Goal: Check status: Check status

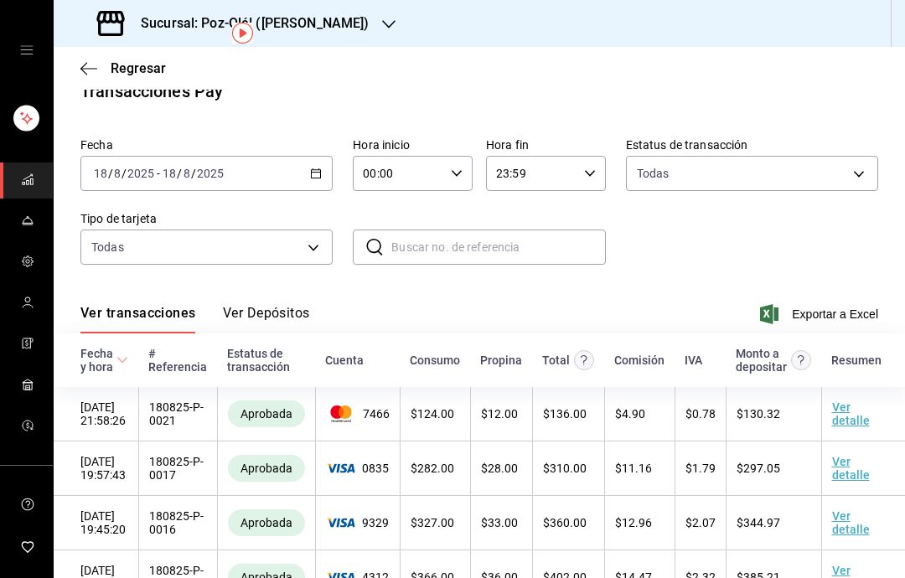
scroll to position [15, 0]
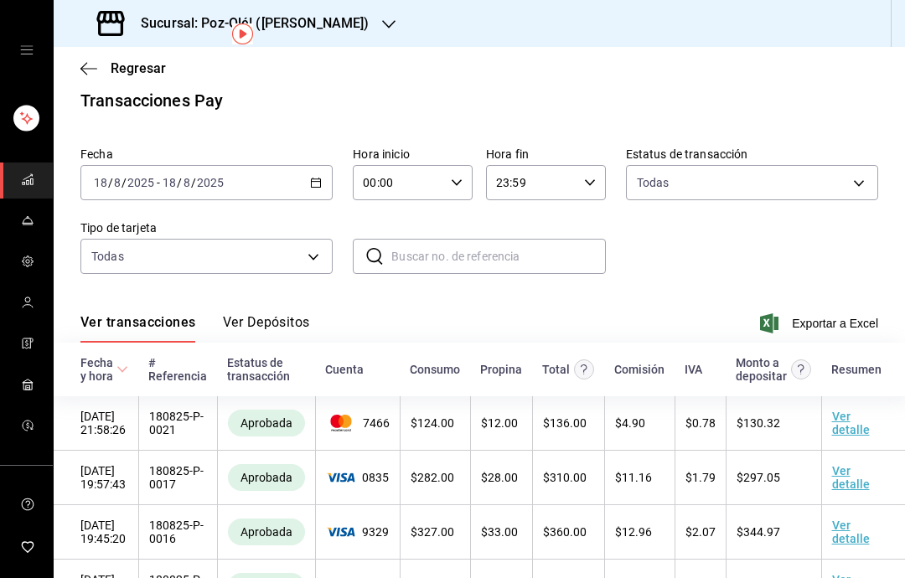
click at [298, 165] on div "[DATE] [DATE] - [DATE] [DATE]" at bounding box center [206, 182] width 252 height 35
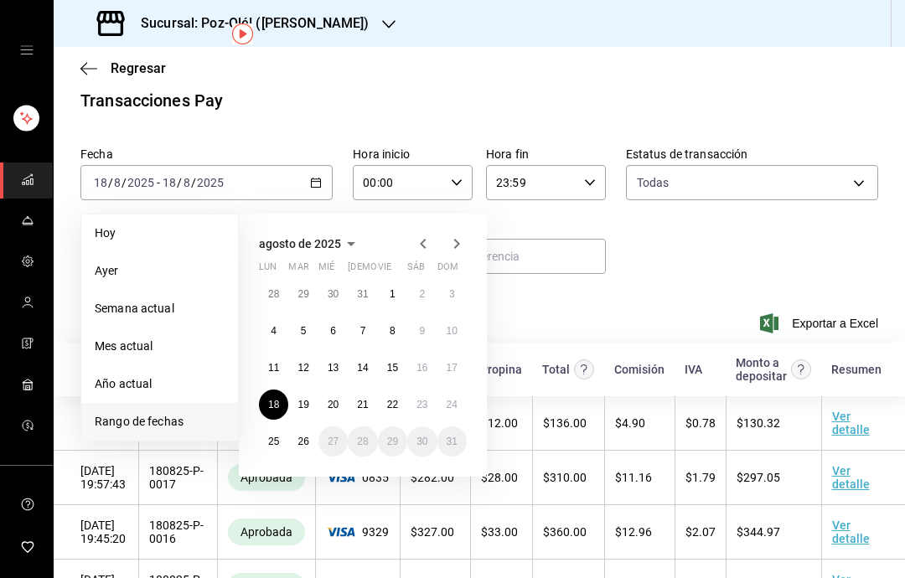
click at [165, 413] on span "Rango de fechas" at bounding box center [160, 422] width 130 height 18
click at [308, 390] on button "19" at bounding box center [302, 405] width 29 height 30
click at [302, 399] on abbr "19" at bounding box center [303, 405] width 11 height 12
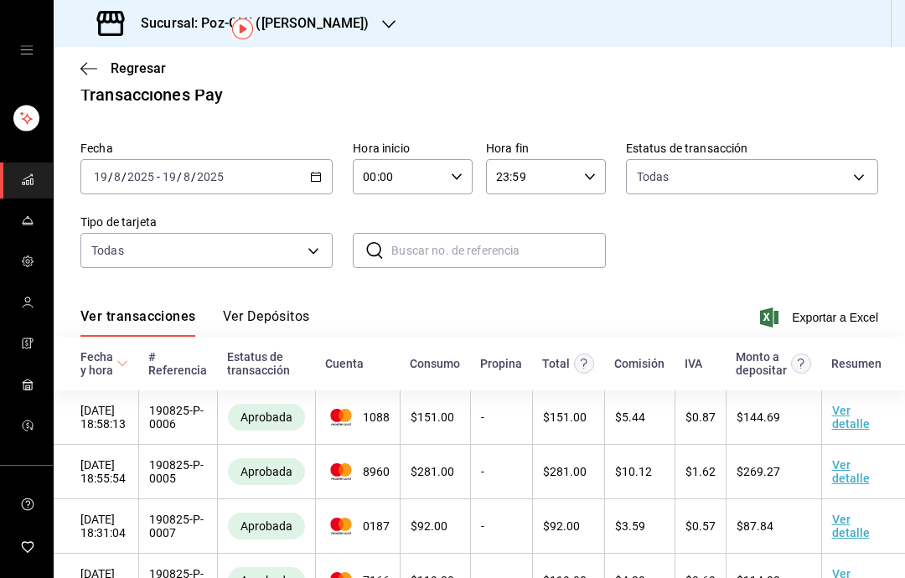
scroll to position [19, 0]
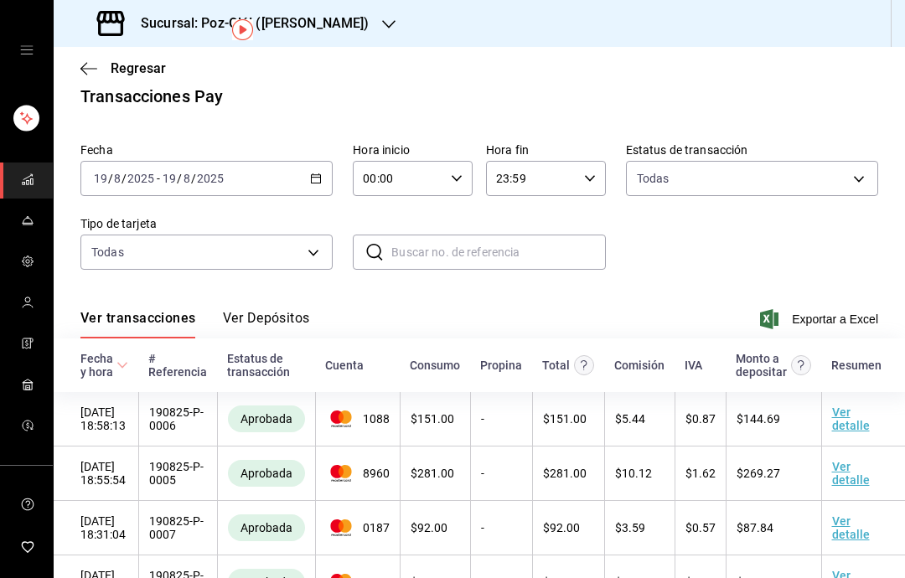
click at [288, 161] on div "[DATE] [DATE] - [DATE] [DATE]" at bounding box center [206, 178] width 252 height 35
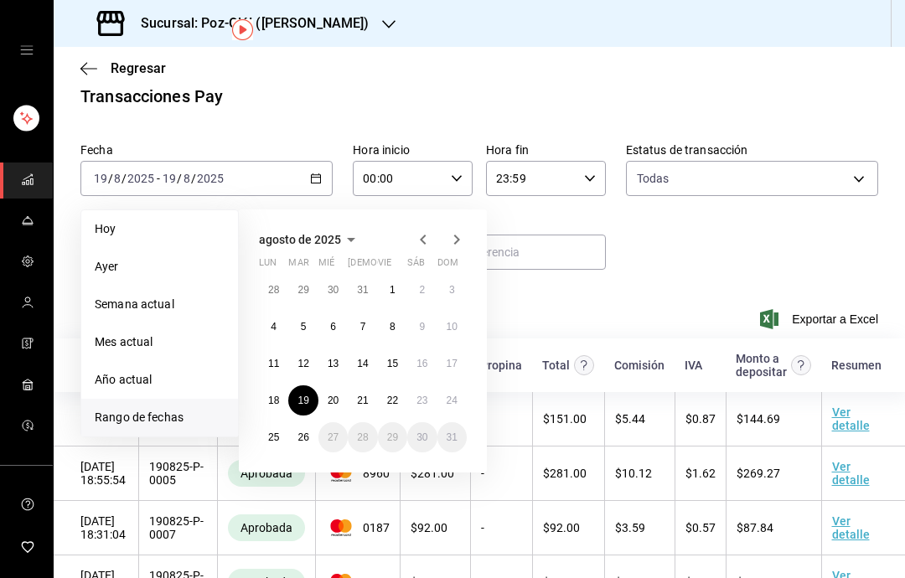
click at [339, 395] on abbr "20" at bounding box center [333, 401] width 11 height 12
click at [329, 395] on abbr "20" at bounding box center [333, 401] width 11 height 12
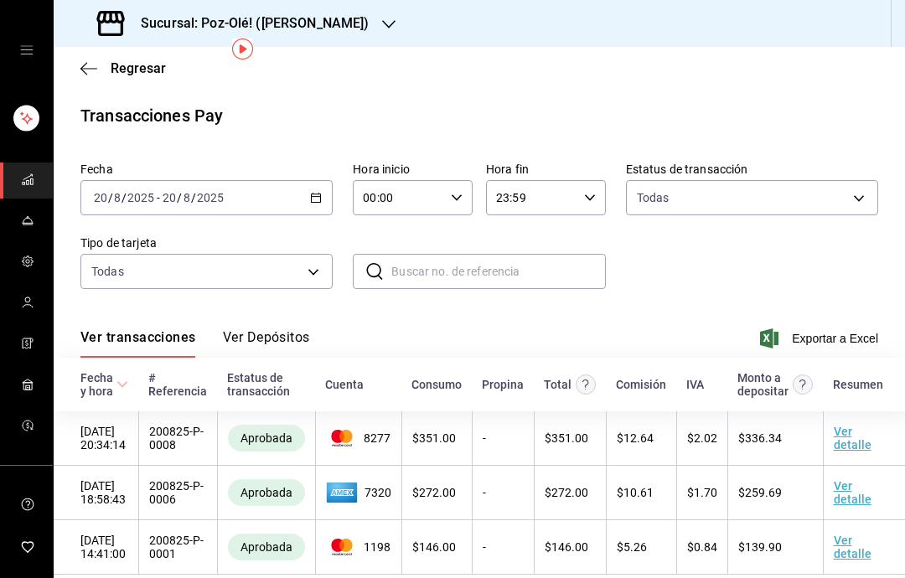
click at [293, 180] on div "[DATE] [DATE] - [DATE] [DATE]" at bounding box center [206, 197] width 252 height 35
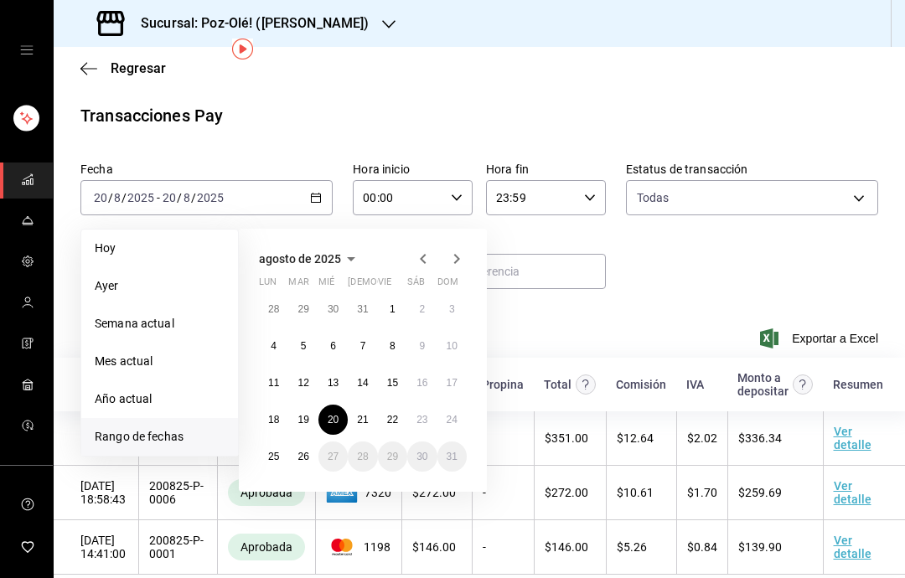
click at [361, 414] on abbr "21" at bounding box center [362, 420] width 11 height 12
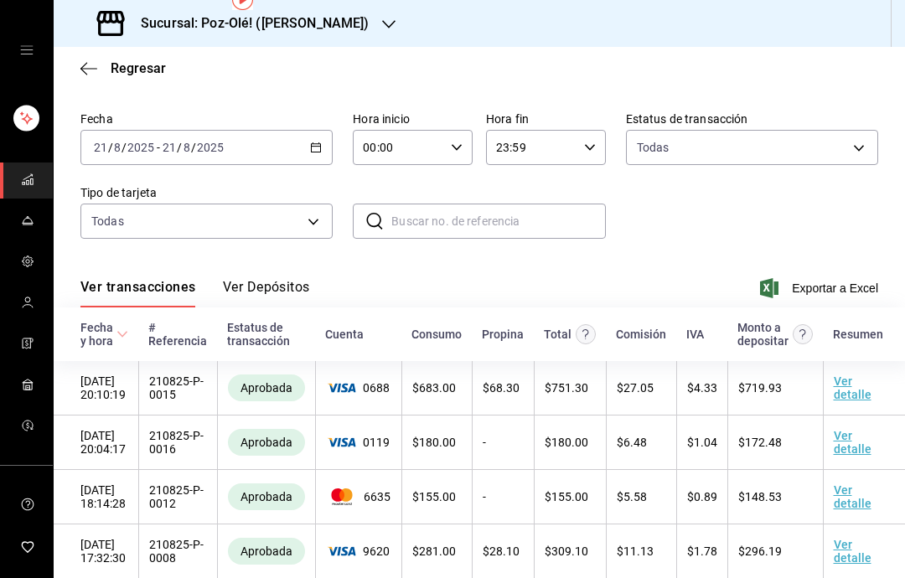
scroll to position [45, 0]
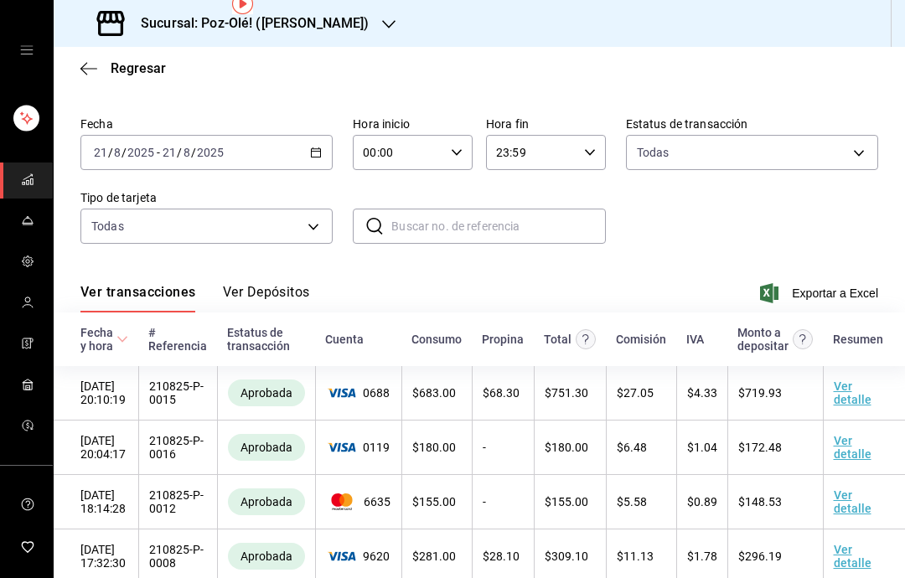
click at [303, 135] on div "[DATE] [DATE] - [DATE] [DATE]" at bounding box center [206, 152] width 252 height 35
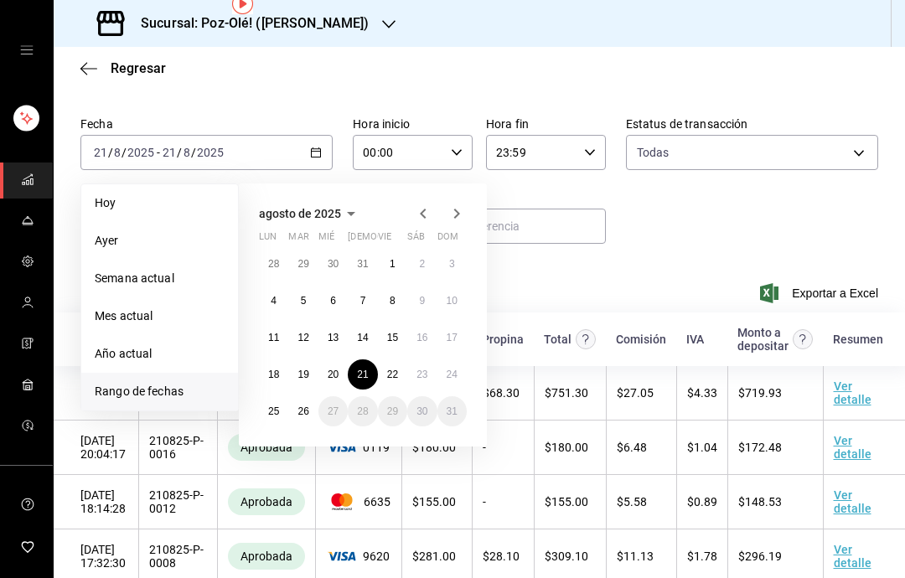
click at [278, 360] on button "18" at bounding box center [273, 375] width 29 height 30
click at [268, 360] on button "18" at bounding box center [273, 375] width 29 height 30
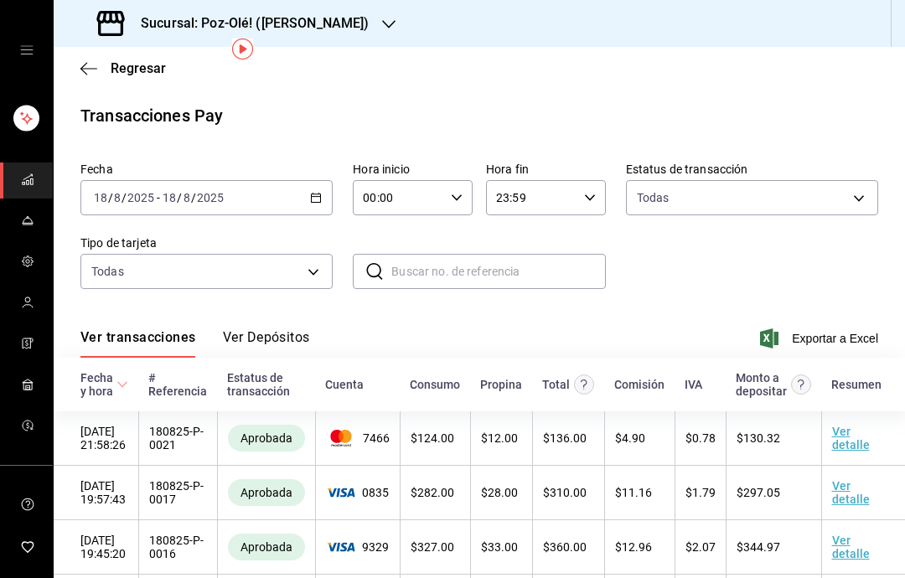
click at [309, 205] on body "Sucursal: Poz-Olé! ([PERSON_NAME]) Regresar Transacciones Pay Fecha [DATE] [DAT…" at bounding box center [452, 289] width 905 height 578
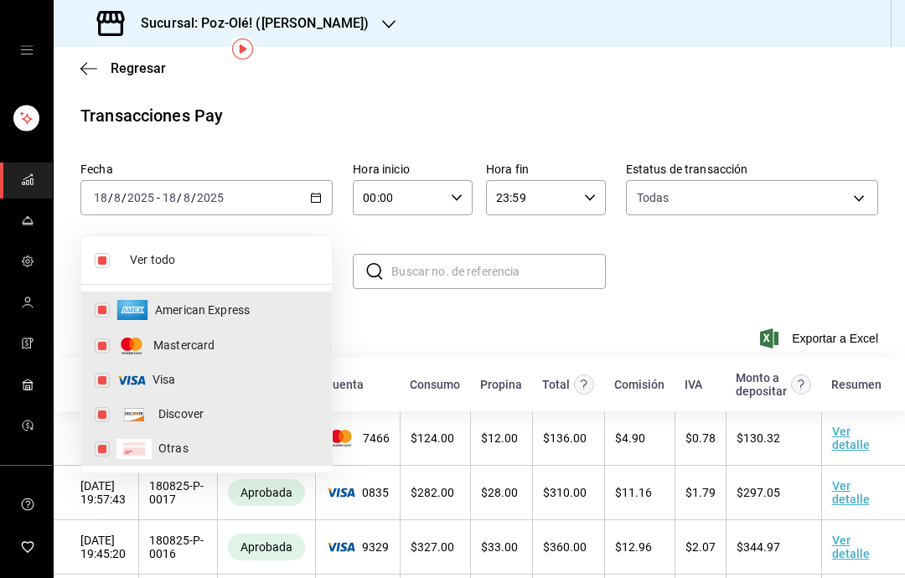
click at [476, 254] on div at bounding box center [452, 289] width 905 height 578
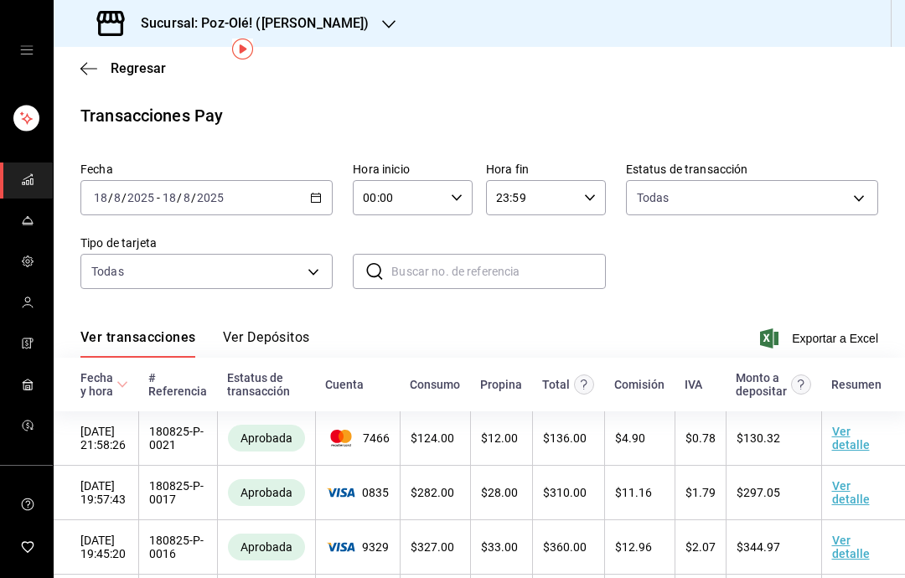
click at [292, 180] on div "[DATE] [DATE] - [DATE] [DATE]" at bounding box center [206, 197] width 252 height 35
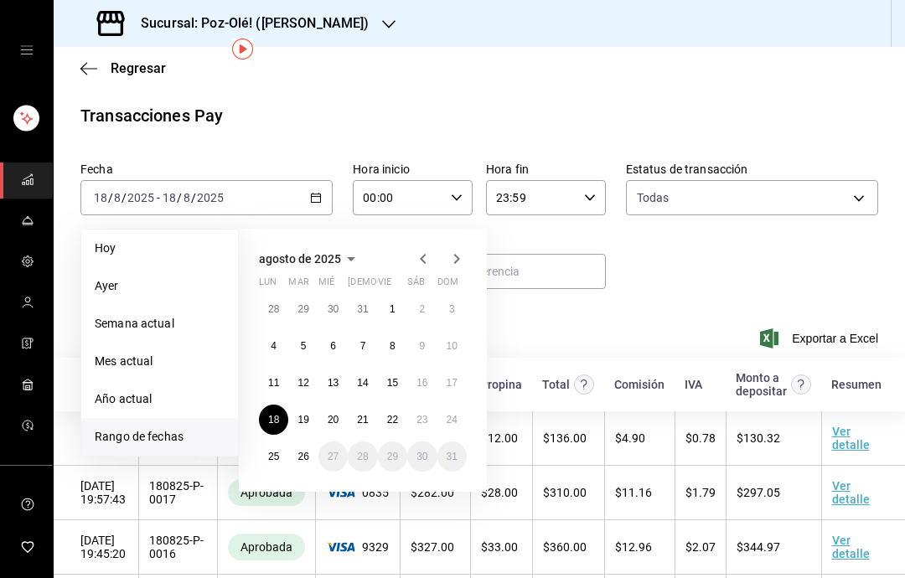
click at [306, 414] on abbr "19" at bounding box center [303, 420] width 11 height 12
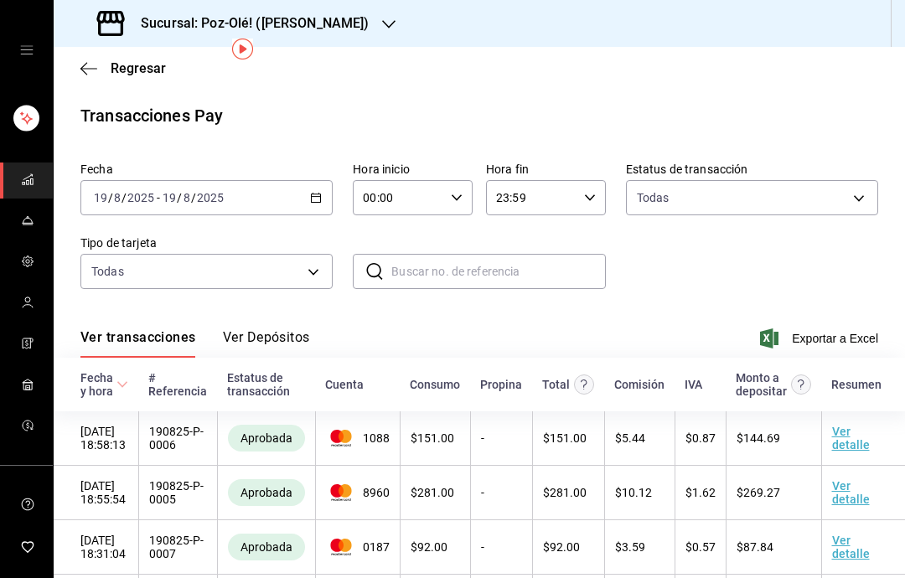
click at [283, 203] on body "Sucursal: Poz-Olé! ([PERSON_NAME]) Regresar Transacciones Pay Fecha [DATE] [DAT…" at bounding box center [452, 289] width 905 height 578
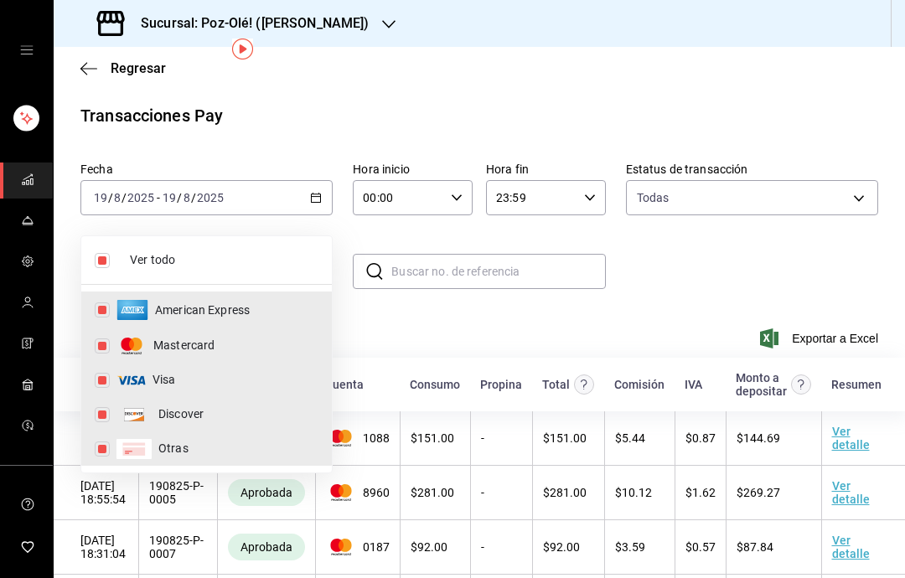
click at [448, 267] on div at bounding box center [452, 289] width 905 height 578
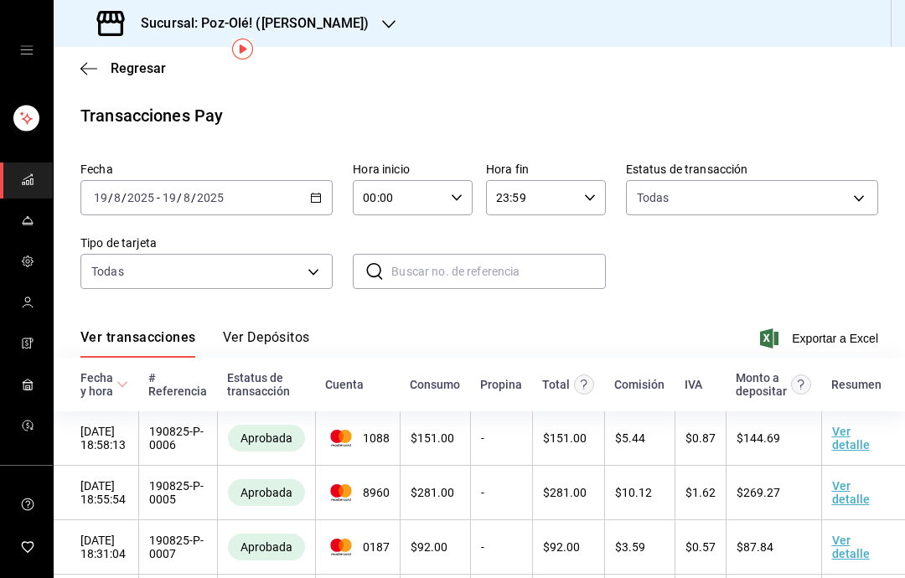
click at [297, 180] on div "[DATE] [DATE] - [DATE] [DATE]" at bounding box center [206, 197] width 252 height 35
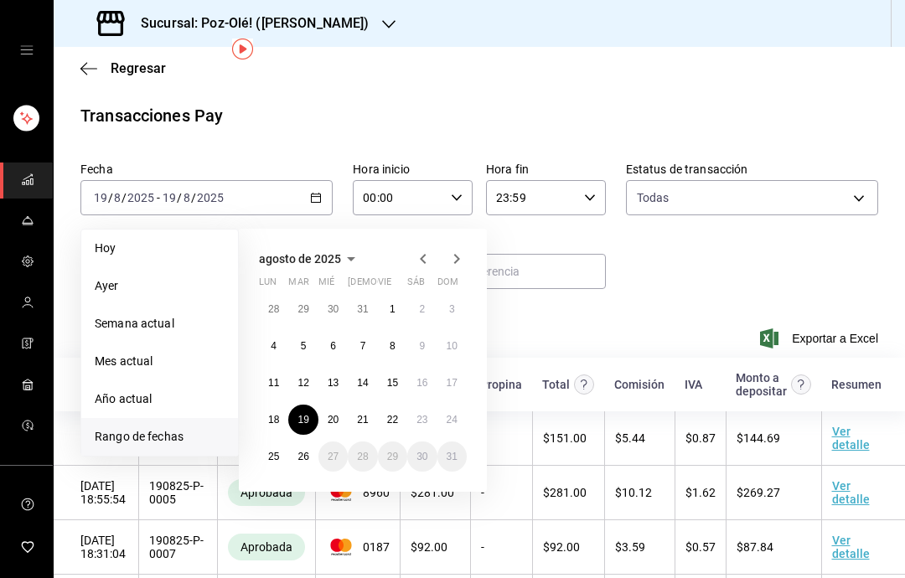
click at [398, 405] on button "22" at bounding box center [392, 420] width 29 height 30
click at [391, 414] on abbr "22" at bounding box center [392, 420] width 11 height 12
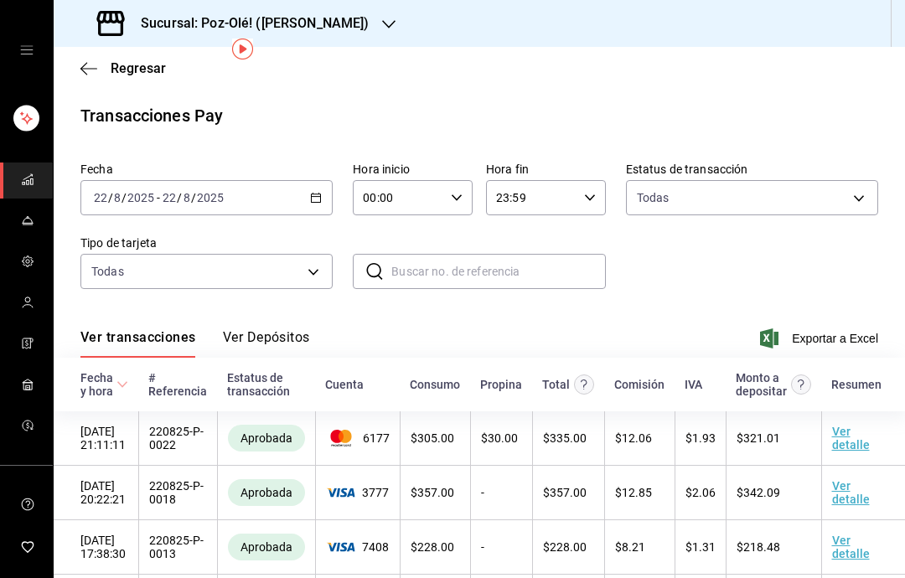
click at [319, 180] on div "[DATE] [DATE] - [DATE] [DATE]" at bounding box center [206, 197] width 252 height 35
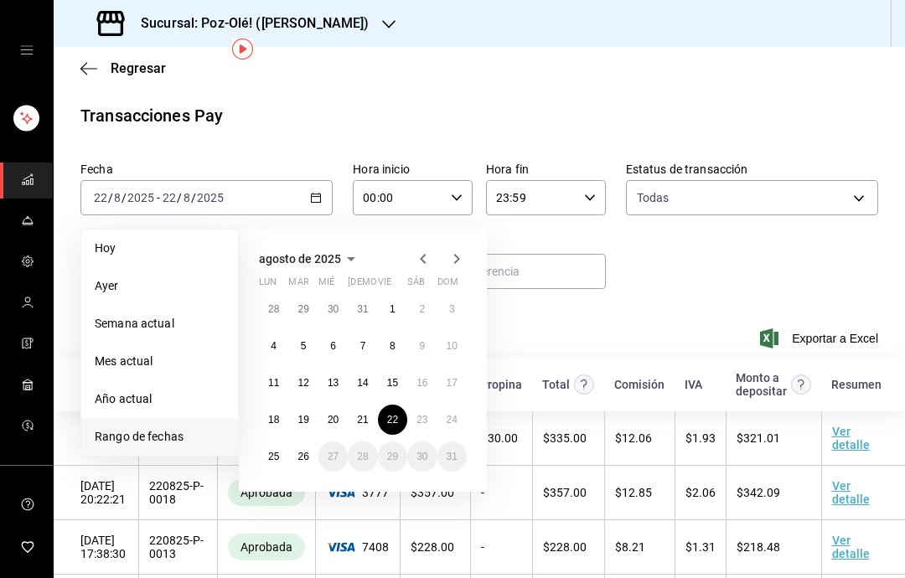
click at [418, 405] on button "23" at bounding box center [421, 420] width 29 height 30
click at [426, 414] on abbr "23" at bounding box center [422, 420] width 11 height 12
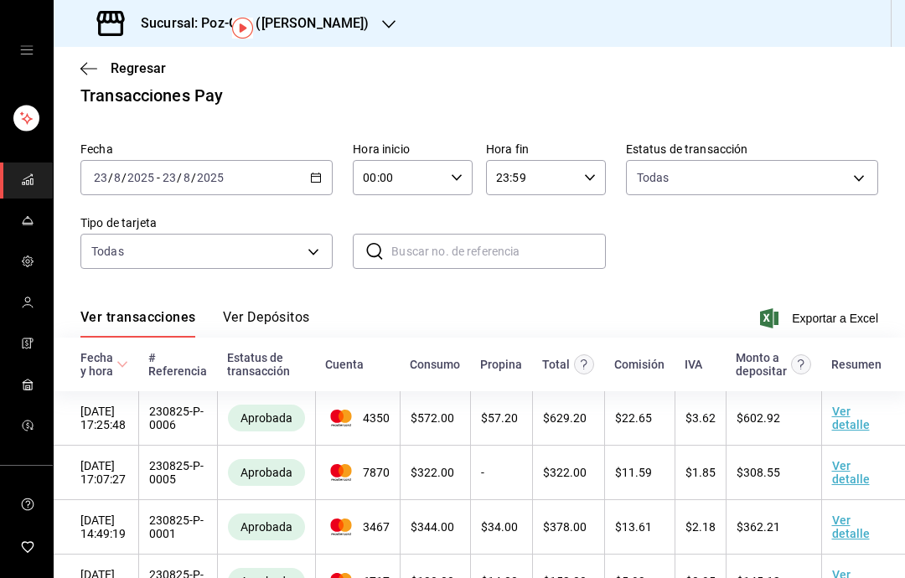
scroll to position [19, 0]
click at [223, 172] on div "[DATE] [DATE]" at bounding box center [192, 178] width 65 height 13
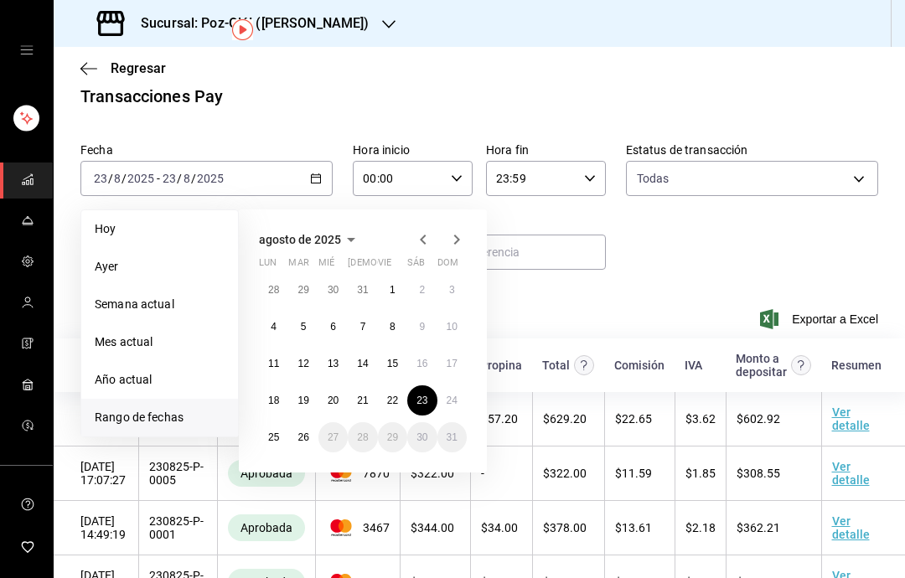
click at [447, 386] on button "24" at bounding box center [452, 401] width 29 height 30
click at [446, 386] on button "24" at bounding box center [452, 401] width 29 height 30
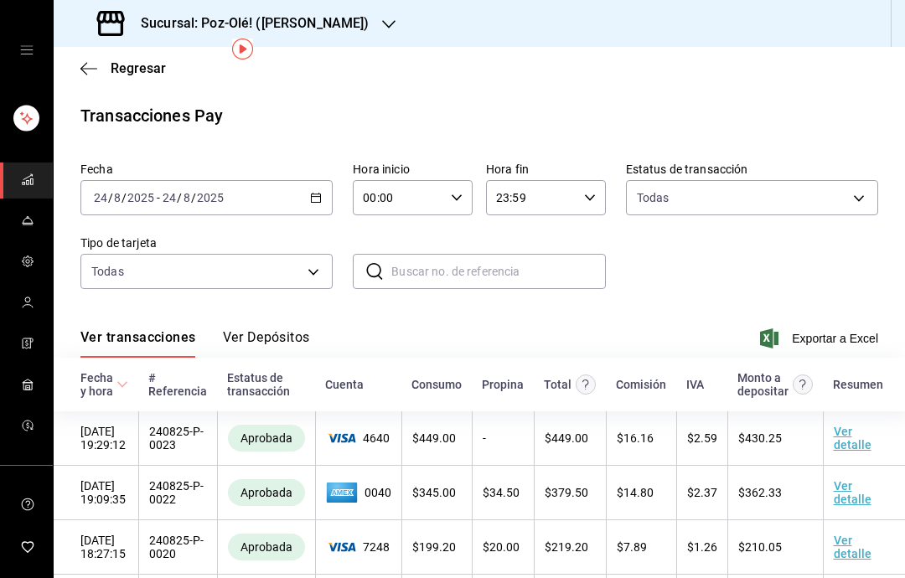
click at [320, 192] on icon "button" at bounding box center [316, 198] width 12 height 12
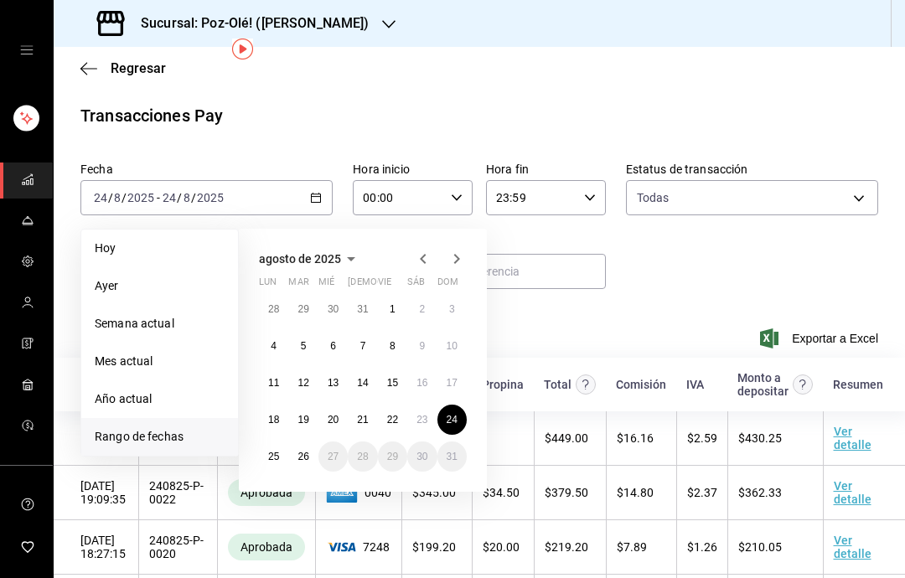
click at [409, 405] on button "23" at bounding box center [421, 420] width 29 height 30
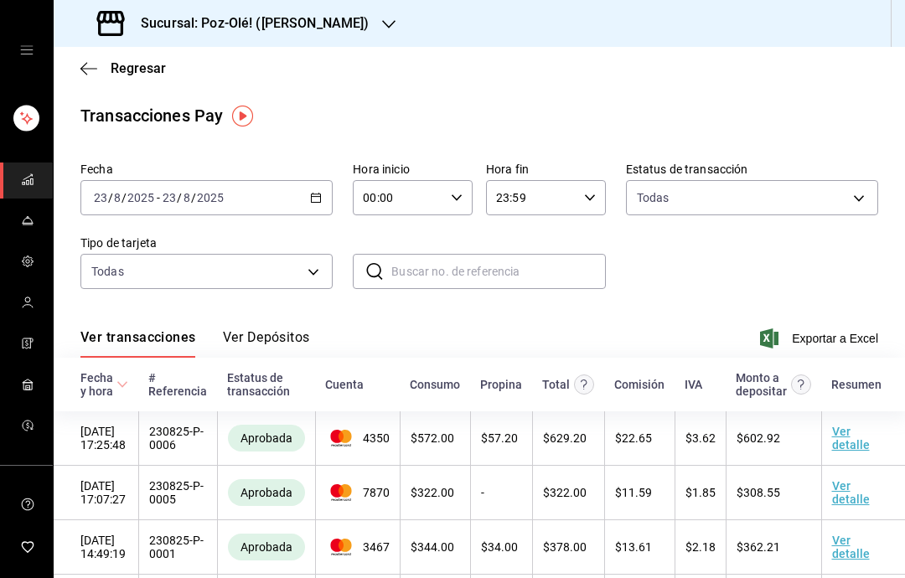
click at [383, 28] on icon "button" at bounding box center [388, 24] width 13 height 13
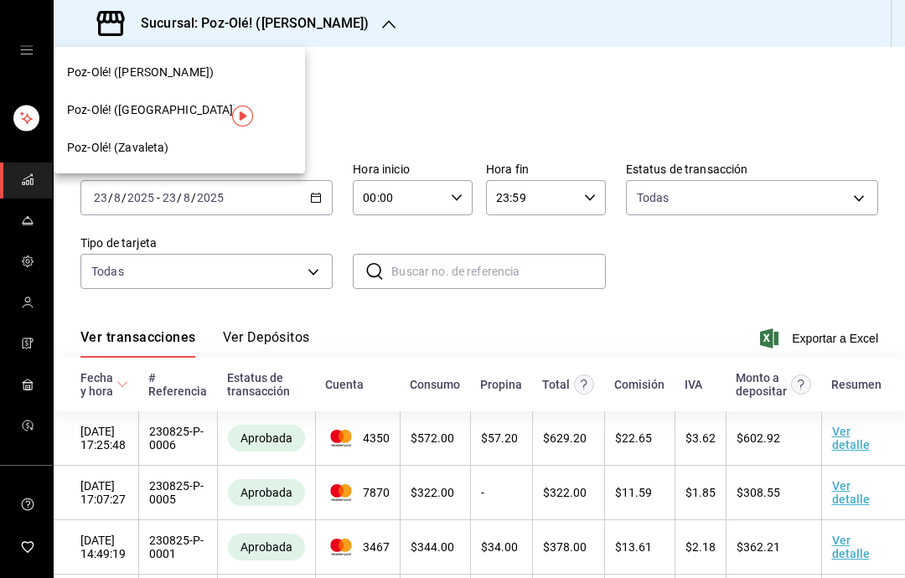
click at [117, 140] on span "Poz-Olé! (Zavaleta)" at bounding box center [118, 148] width 102 height 18
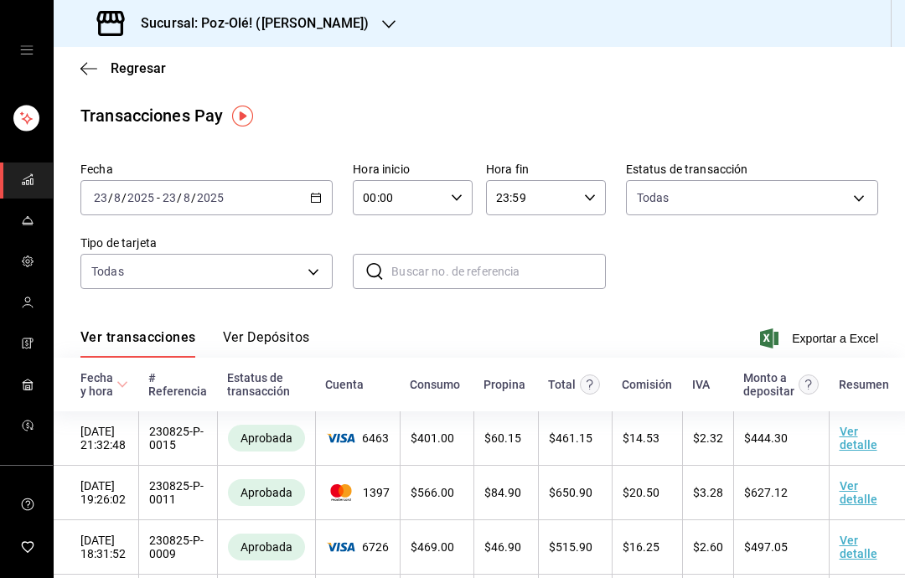
click at [293, 204] on div "[DATE] [DATE] - [DATE] [DATE]" at bounding box center [206, 197] width 252 height 35
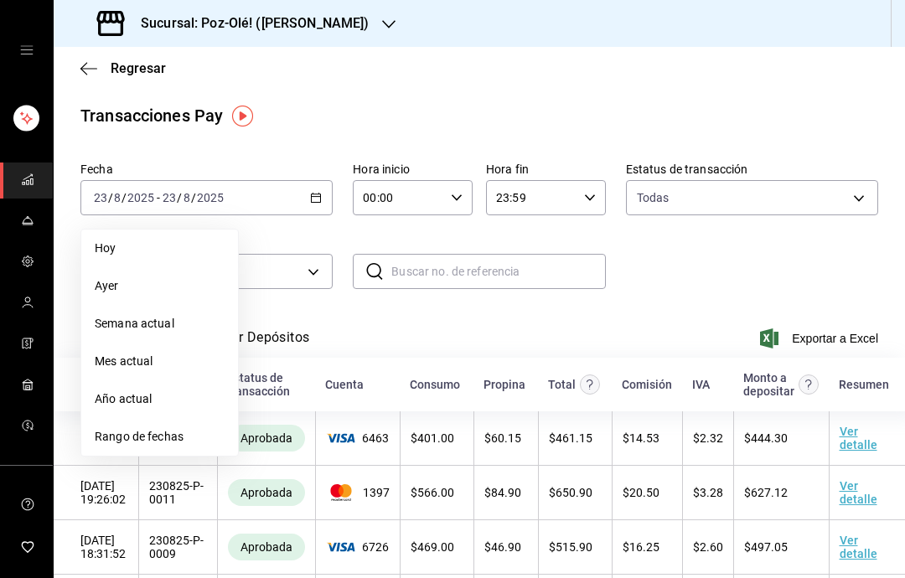
click at [153, 427] on li "Rango de fechas" at bounding box center [159, 437] width 157 height 38
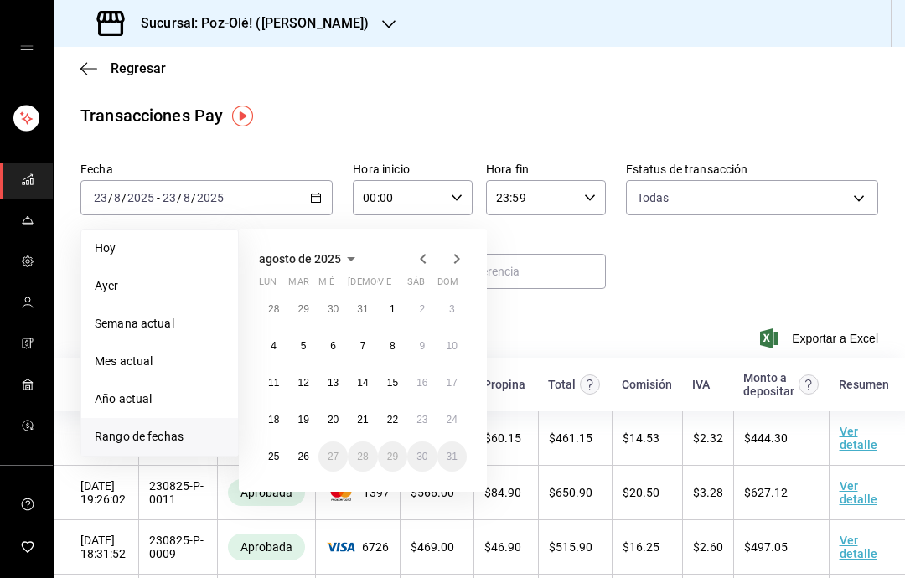
click at [266, 423] on button "18" at bounding box center [273, 420] width 29 height 30
click at [272, 419] on abbr "18" at bounding box center [273, 420] width 11 height 12
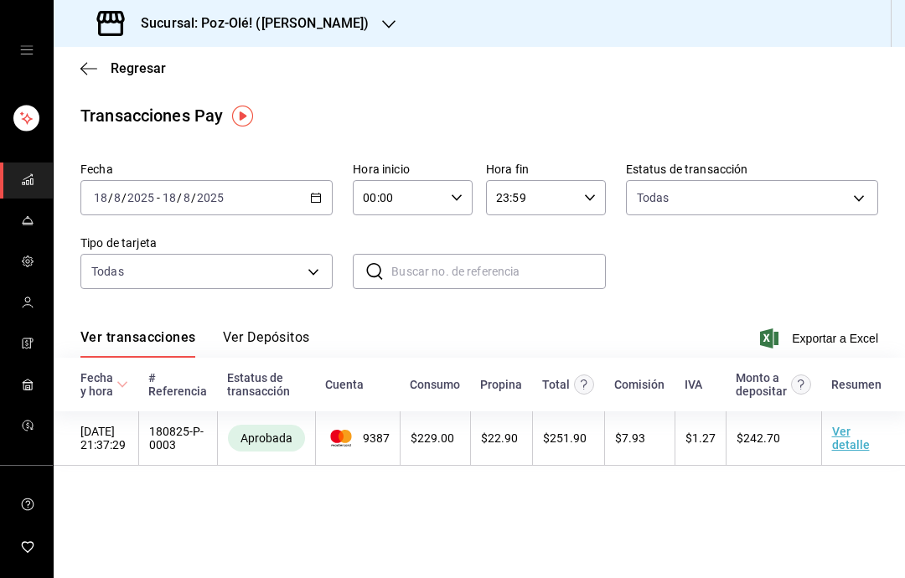
scroll to position [67, 0]
click at [311, 192] on icon "button" at bounding box center [316, 198] width 12 height 12
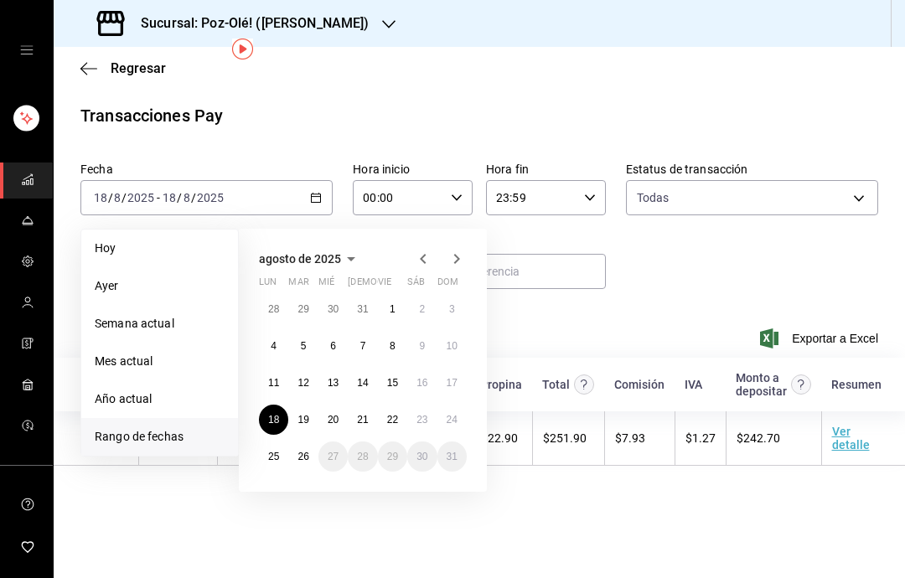
click at [305, 414] on abbr "19" at bounding box center [303, 420] width 11 height 12
click at [311, 405] on button "19" at bounding box center [302, 420] width 29 height 30
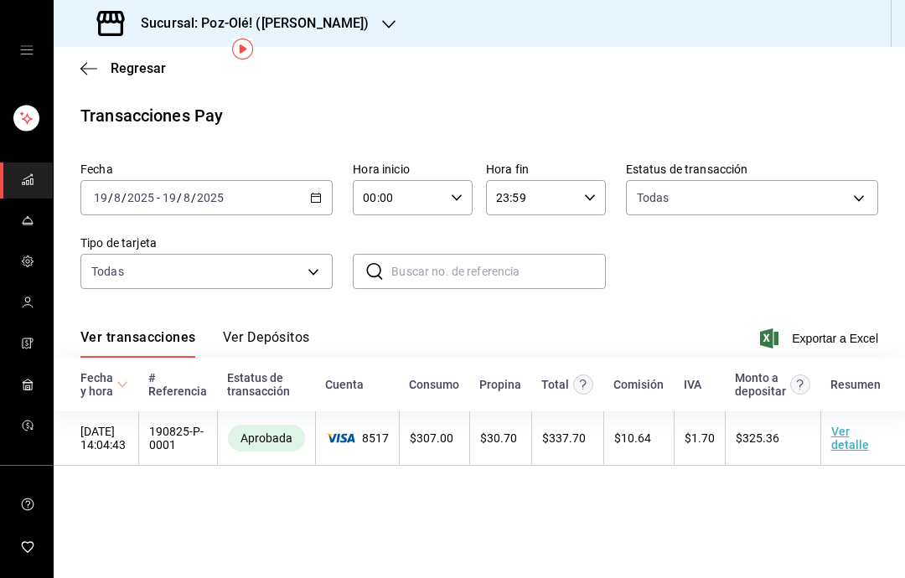
click at [308, 180] on div "[DATE] [DATE] - [DATE] [DATE]" at bounding box center [206, 197] width 252 height 35
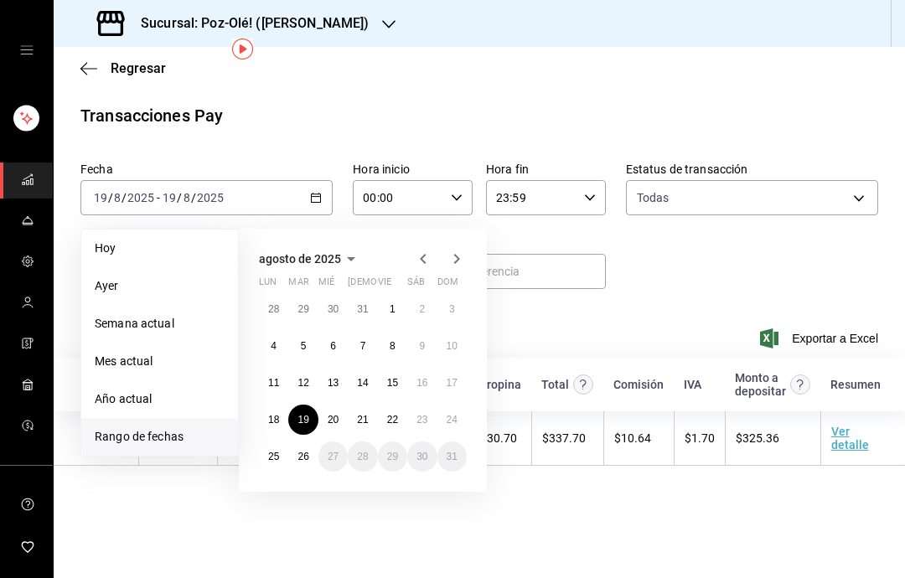
click at [339, 405] on button "20" at bounding box center [333, 420] width 29 height 30
click at [338, 414] on abbr "20" at bounding box center [333, 420] width 11 height 12
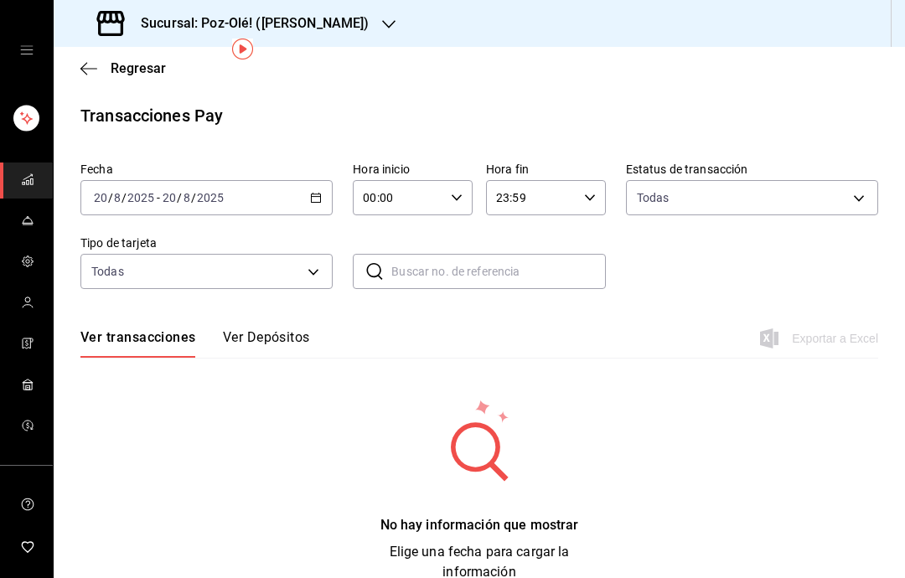
click at [320, 192] on icon "button" at bounding box center [316, 198] width 12 height 12
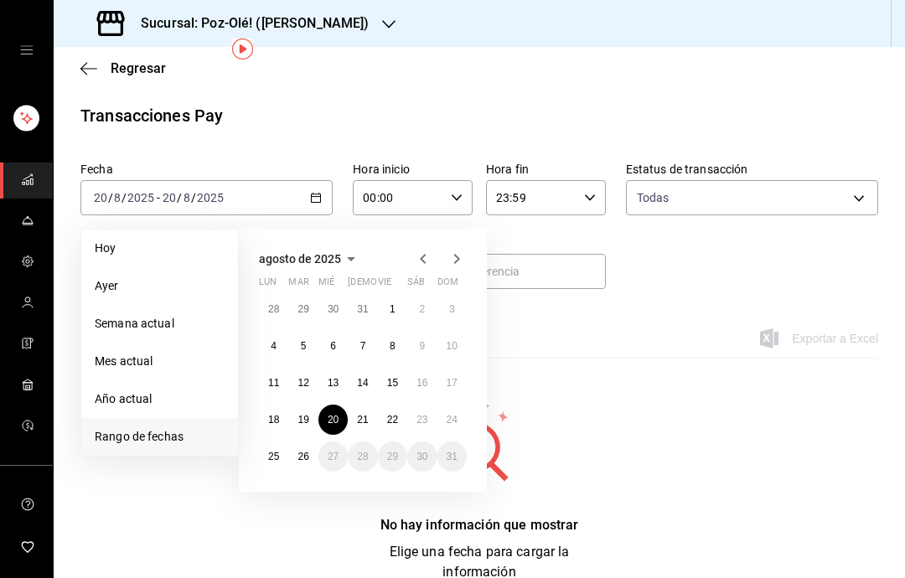
click at [333, 405] on button "20" at bounding box center [333, 420] width 29 height 30
click at [330, 414] on abbr "20" at bounding box center [333, 420] width 11 height 12
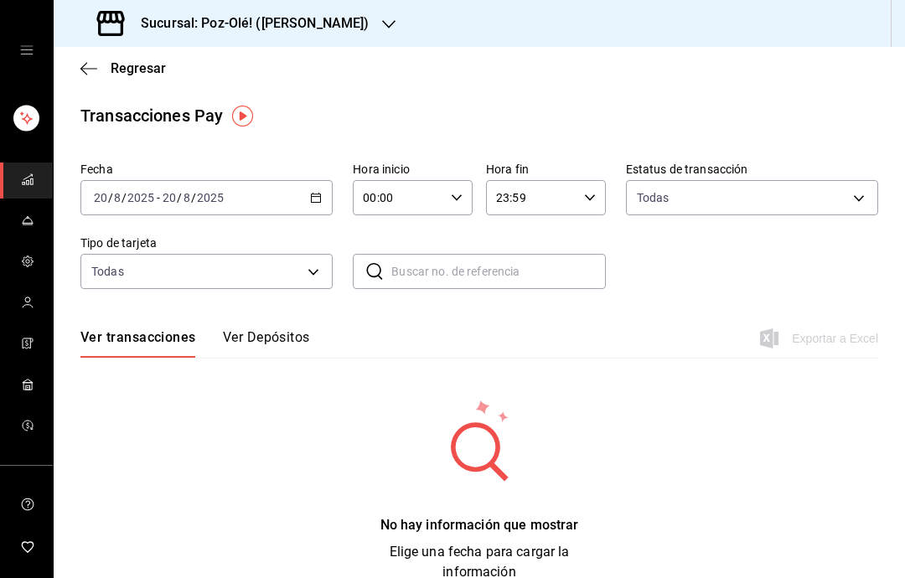
click at [296, 194] on div "[DATE] [DATE] - [DATE] [DATE]" at bounding box center [206, 197] width 252 height 35
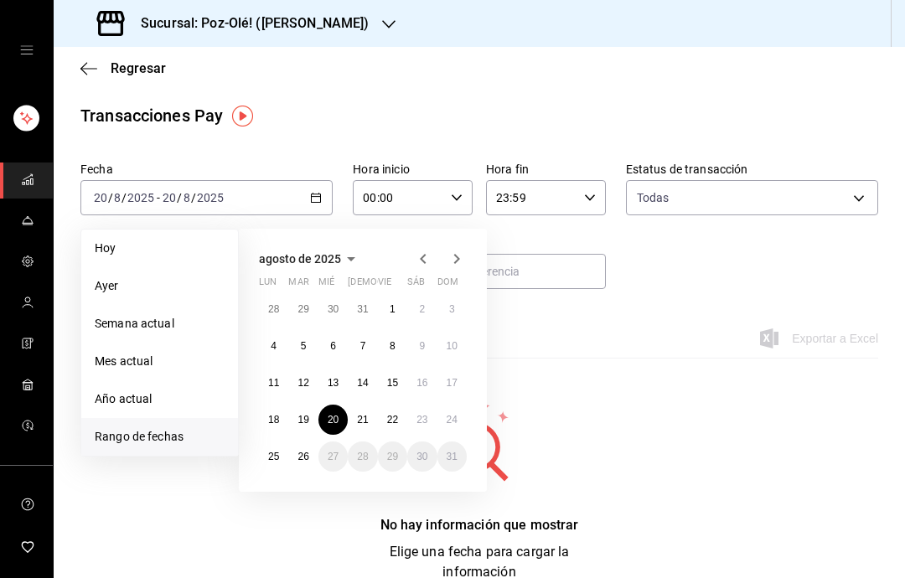
click at [376, 412] on button "21" at bounding box center [362, 420] width 29 height 30
click at [367, 411] on button "21" at bounding box center [362, 420] width 29 height 30
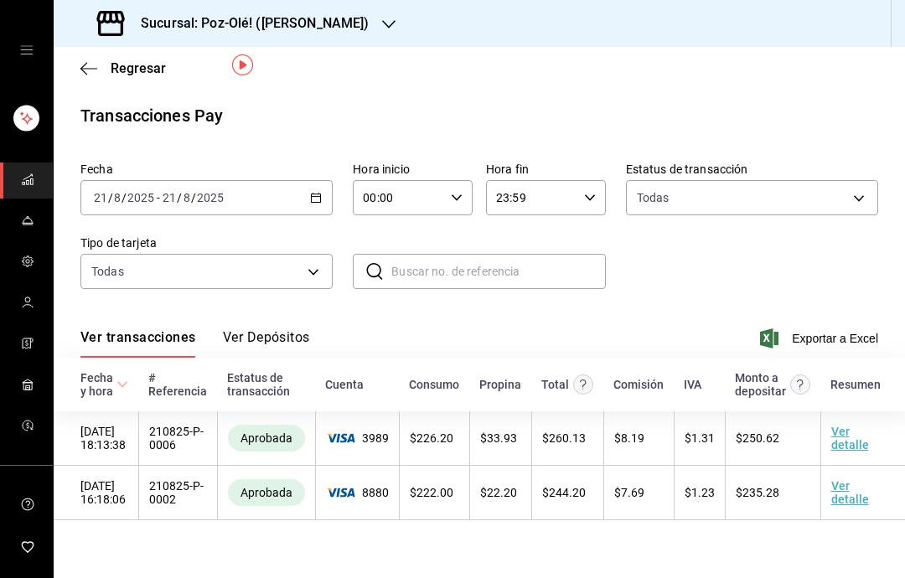
scroll to position [67, 0]
click at [132, 191] on input "2025" at bounding box center [141, 197] width 29 height 13
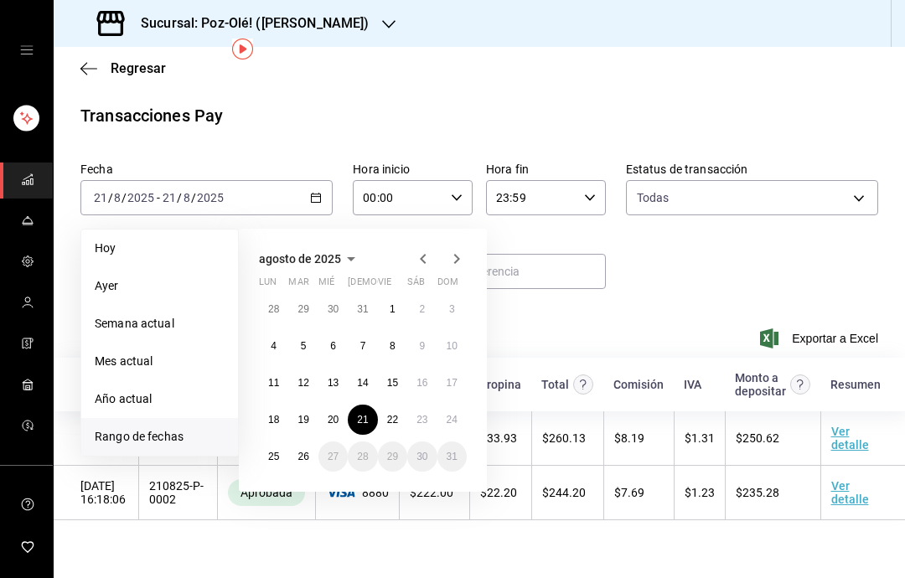
click at [382, 405] on button "22" at bounding box center [392, 420] width 29 height 30
click at [381, 405] on button "22" at bounding box center [392, 420] width 29 height 30
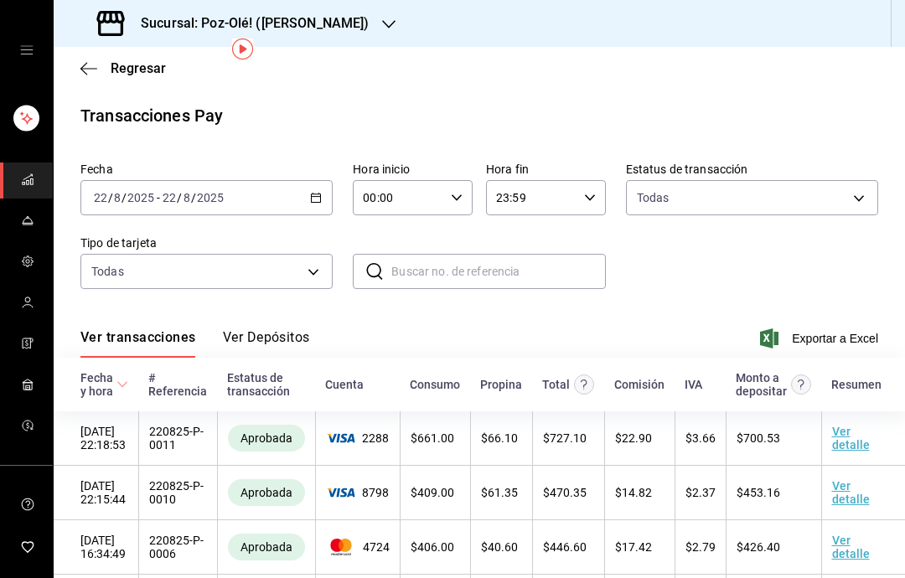
click at [300, 180] on div "[DATE] [DATE] - [DATE] [DATE]" at bounding box center [206, 197] width 252 height 35
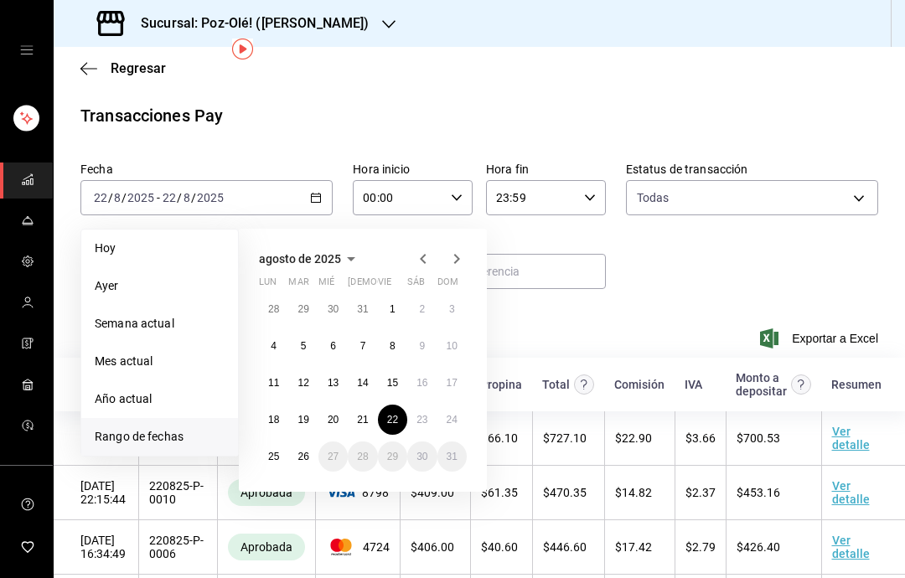
click at [422, 414] on abbr "23" at bounding box center [422, 420] width 11 height 12
click at [421, 405] on button "23" at bounding box center [421, 420] width 29 height 30
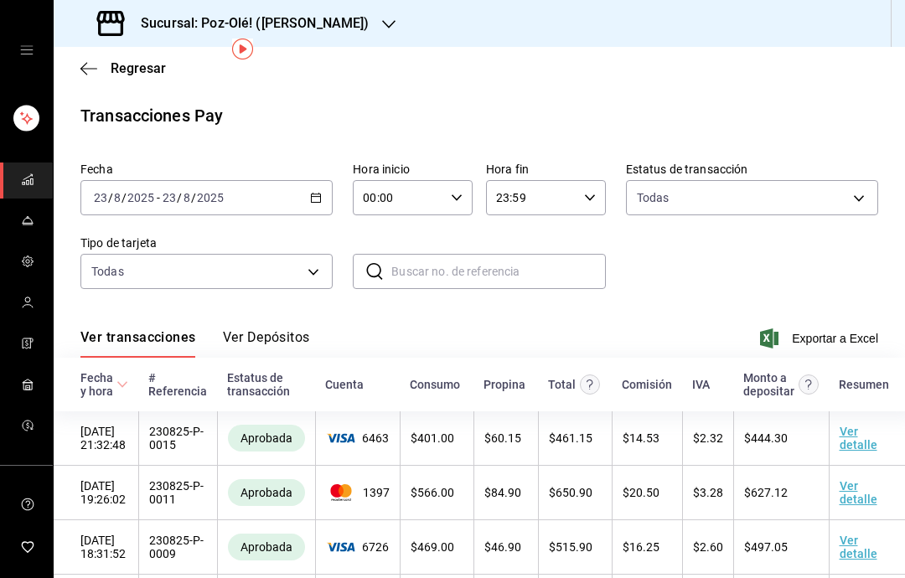
click at [301, 180] on div "[DATE] [DATE] - [DATE] [DATE]" at bounding box center [206, 197] width 252 height 35
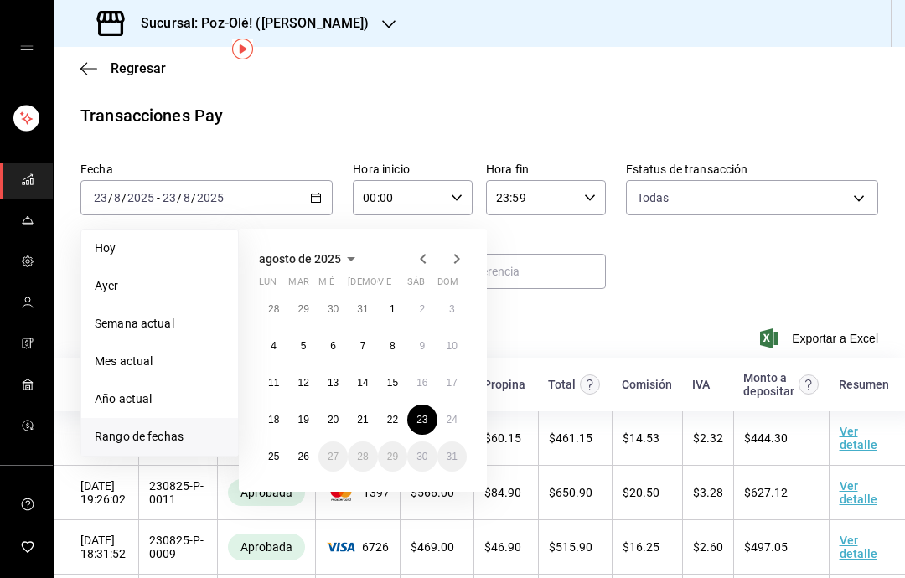
click at [438, 405] on button "24" at bounding box center [452, 420] width 29 height 30
click at [452, 414] on abbr "24" at bounding box center [452, 420] width 11 height 12
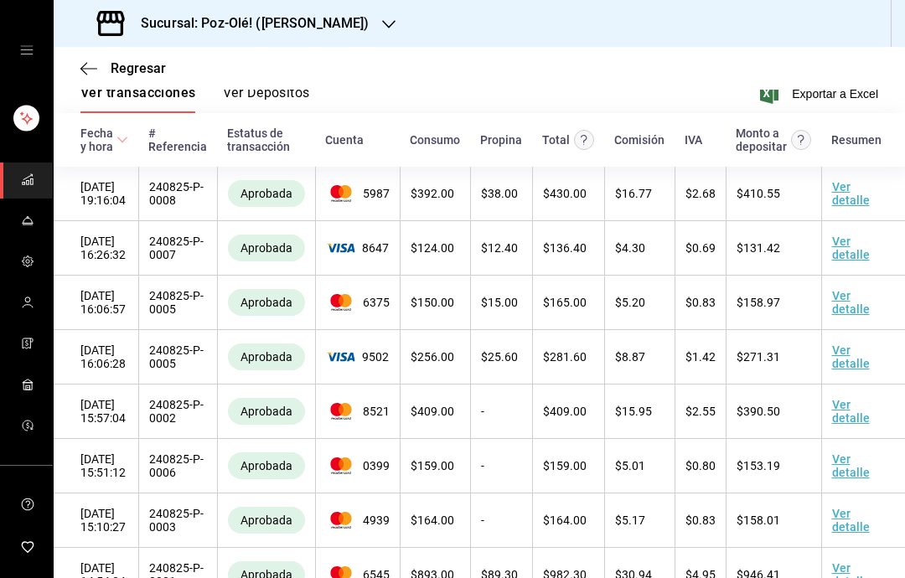
scroll to position [244, 0]
